Goal: Information Seeking & Learning: Learn about a topic

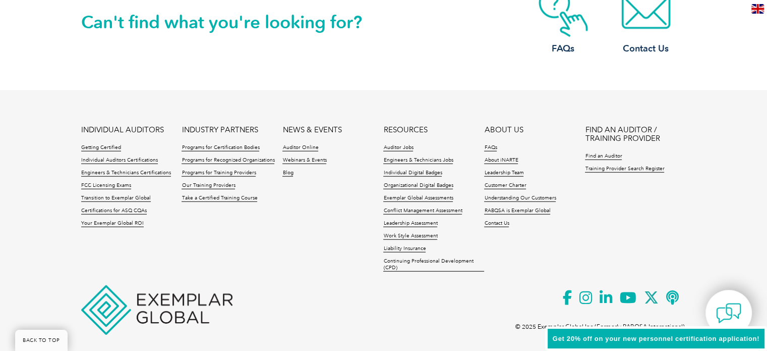
scroll to position [2418, 0]
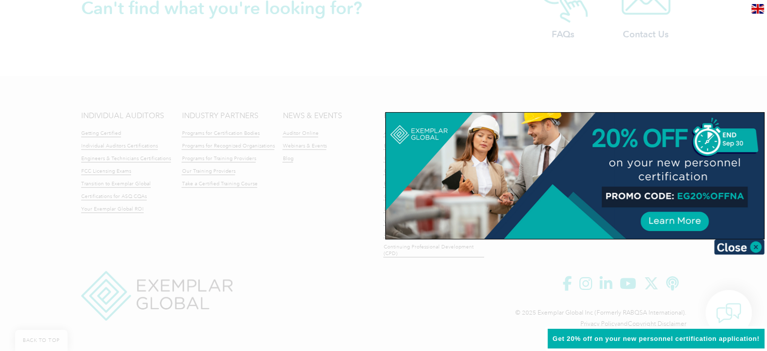
click at [144, 52] on div at bounding box center [383, 175] width 767 height 351
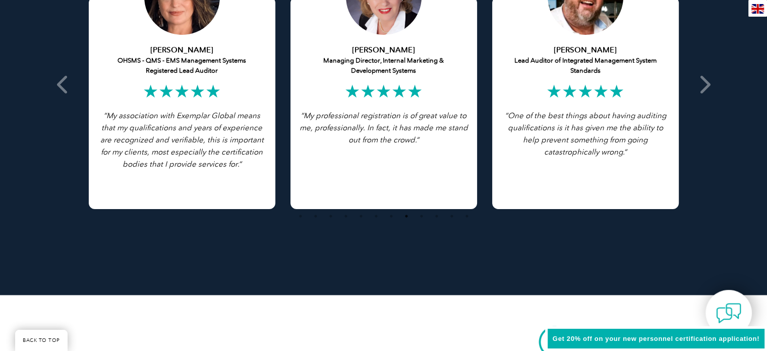
scroll to position [1863, 0]
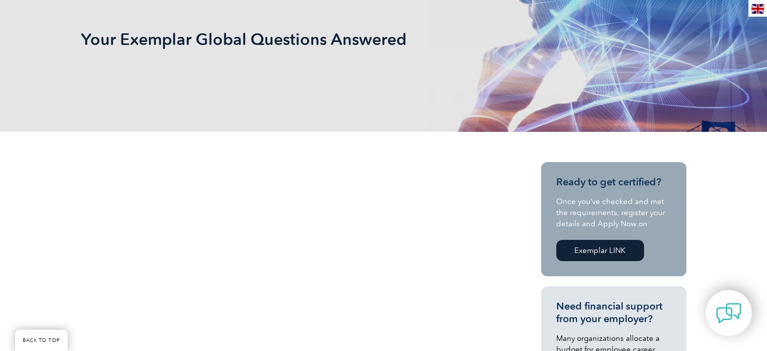
scroll to position [252, 0]
